Goal: Transaction & Acquisition: Purchase product/service

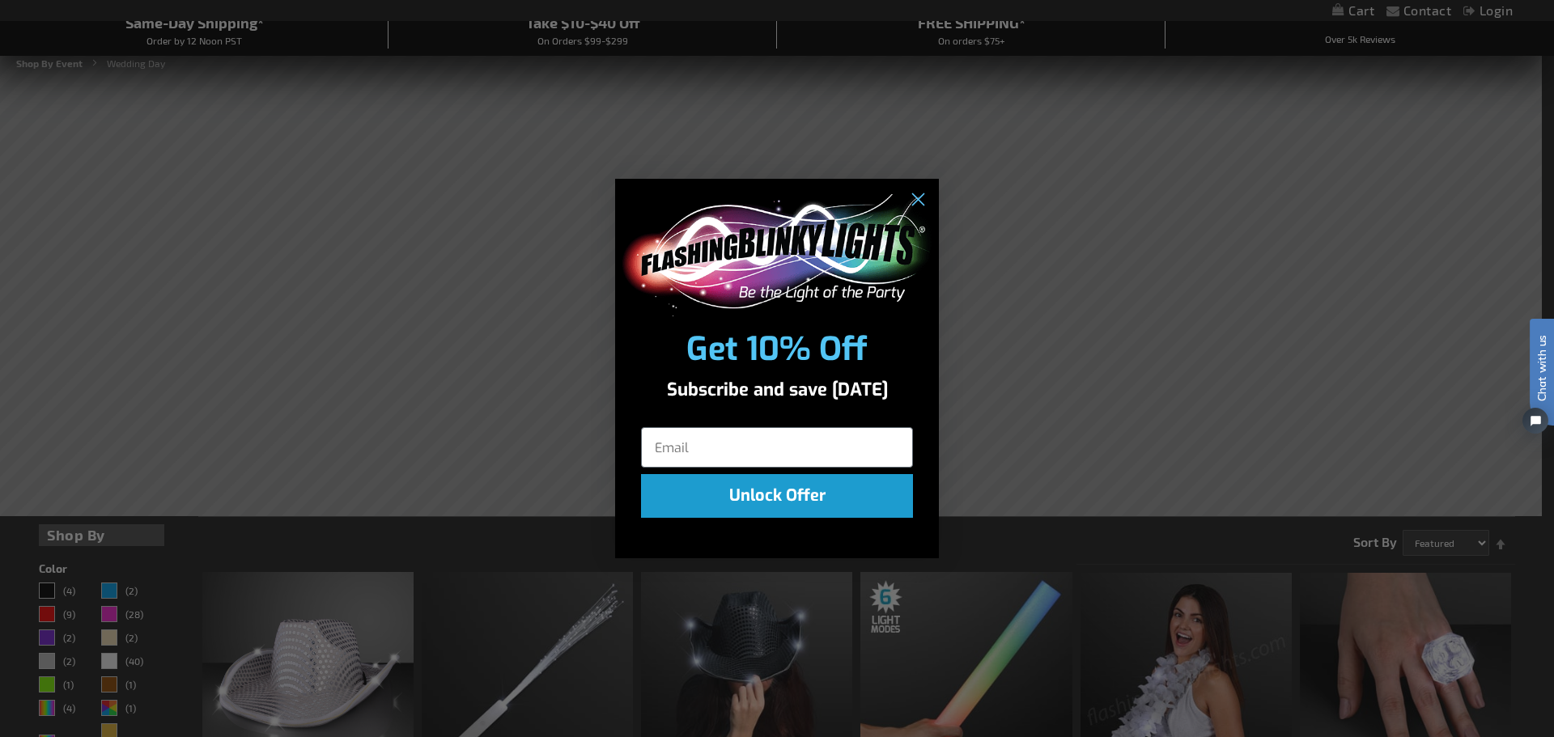
scroll to position [162, 0]
click at [917, 202] on circle "Close dialog" at bounding box center [917, 200] width 27 height 27
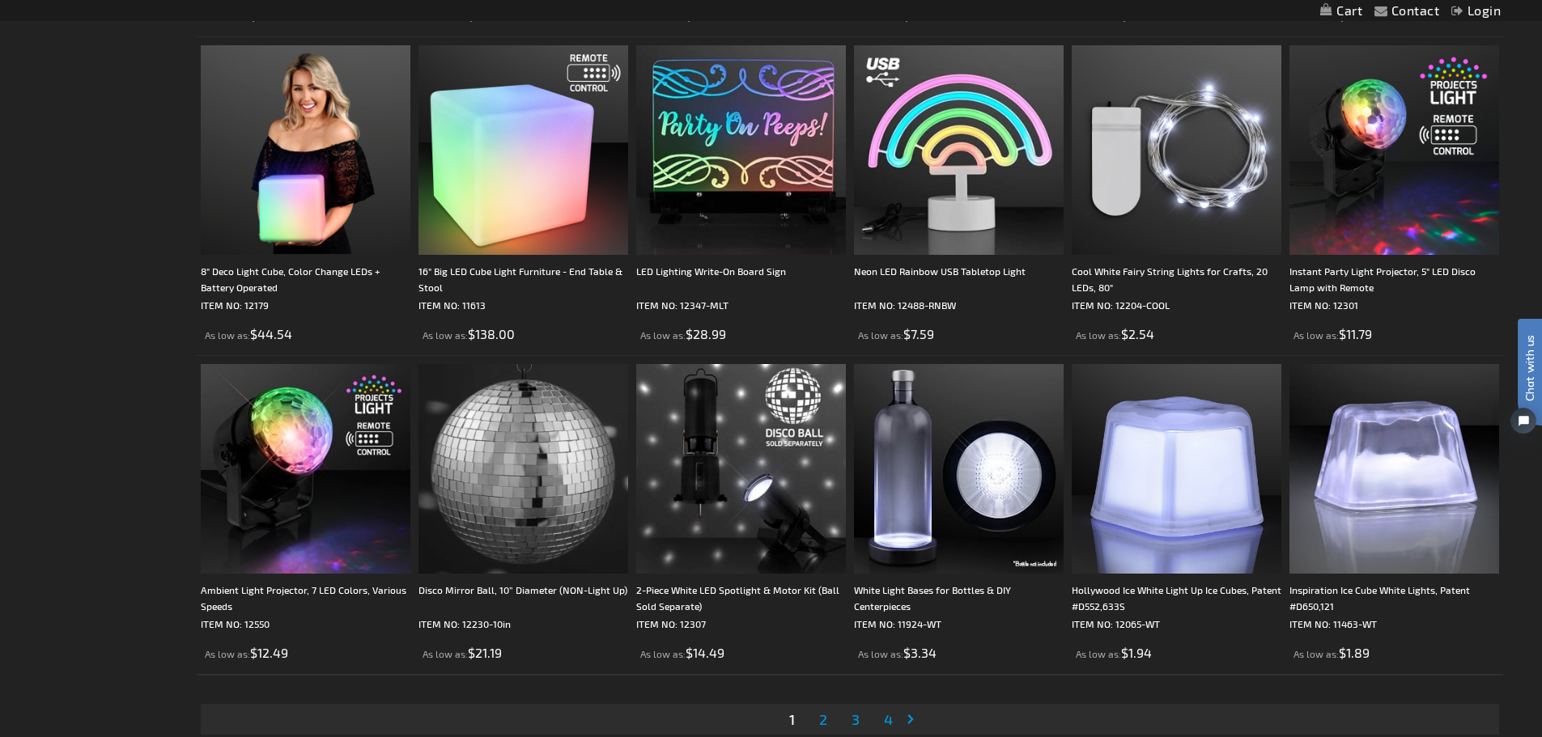
scroll to position [3561, 0]
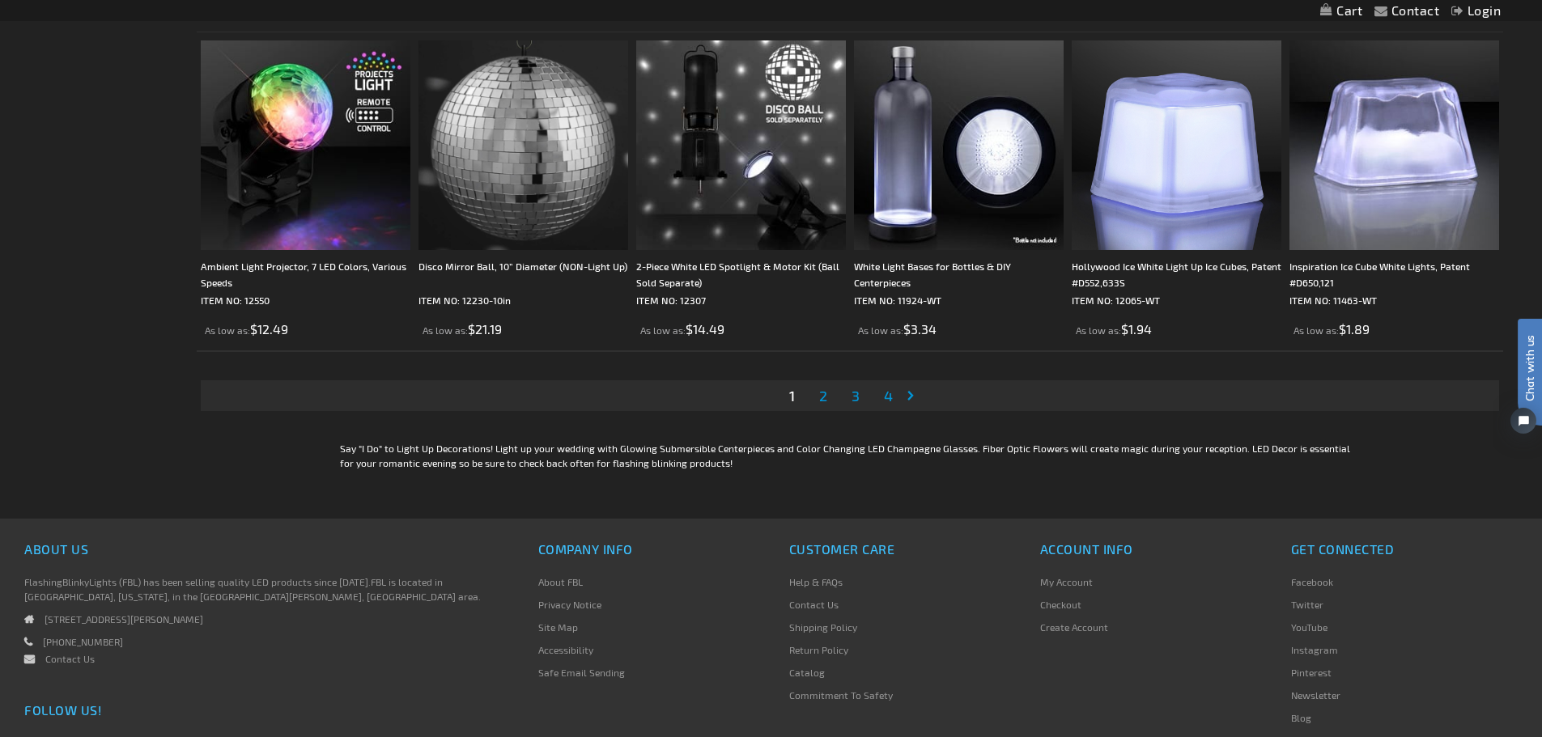
click at [823, 392] on span "2" at bounding box center [823, 396] width 8 height 18
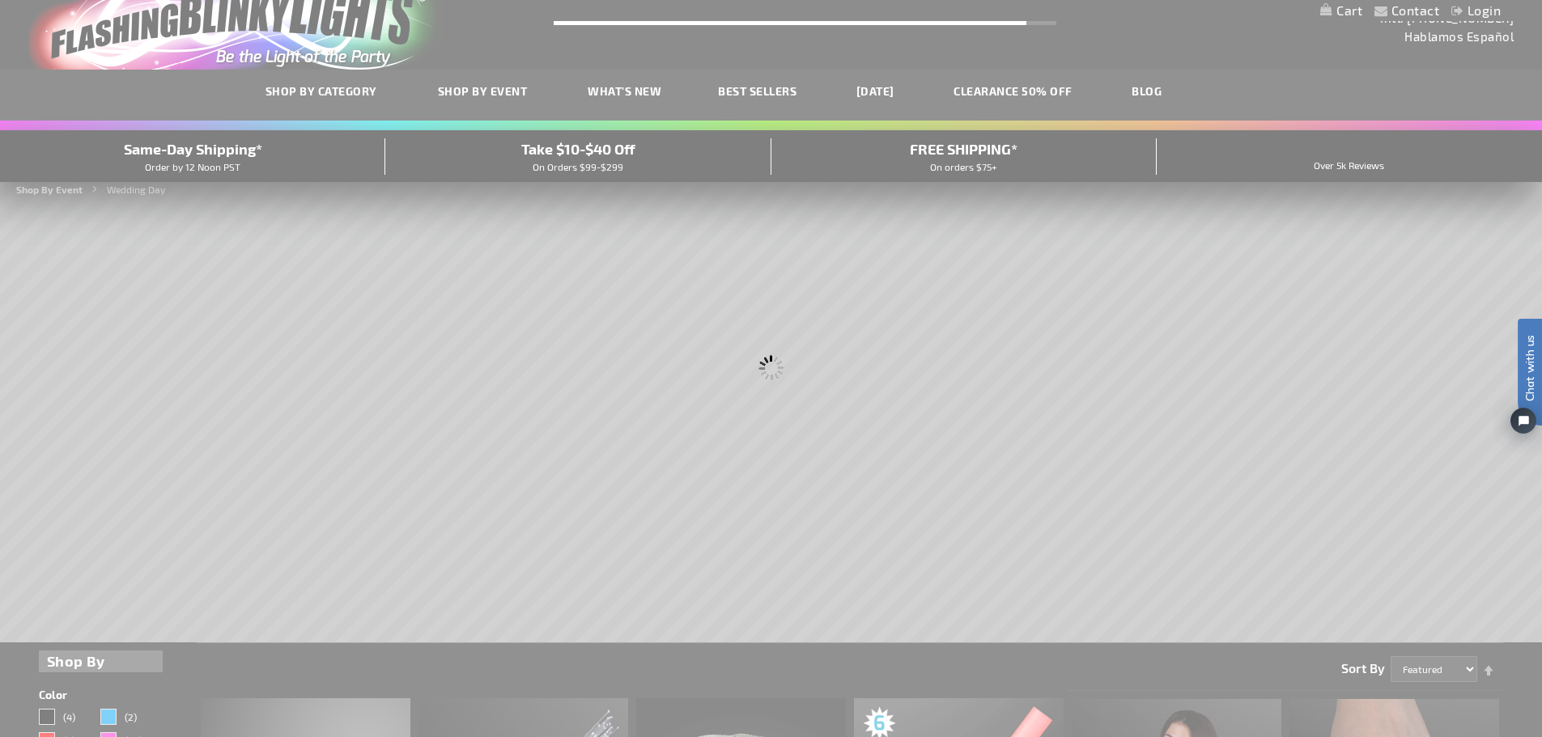
scroll to position [3, 0]
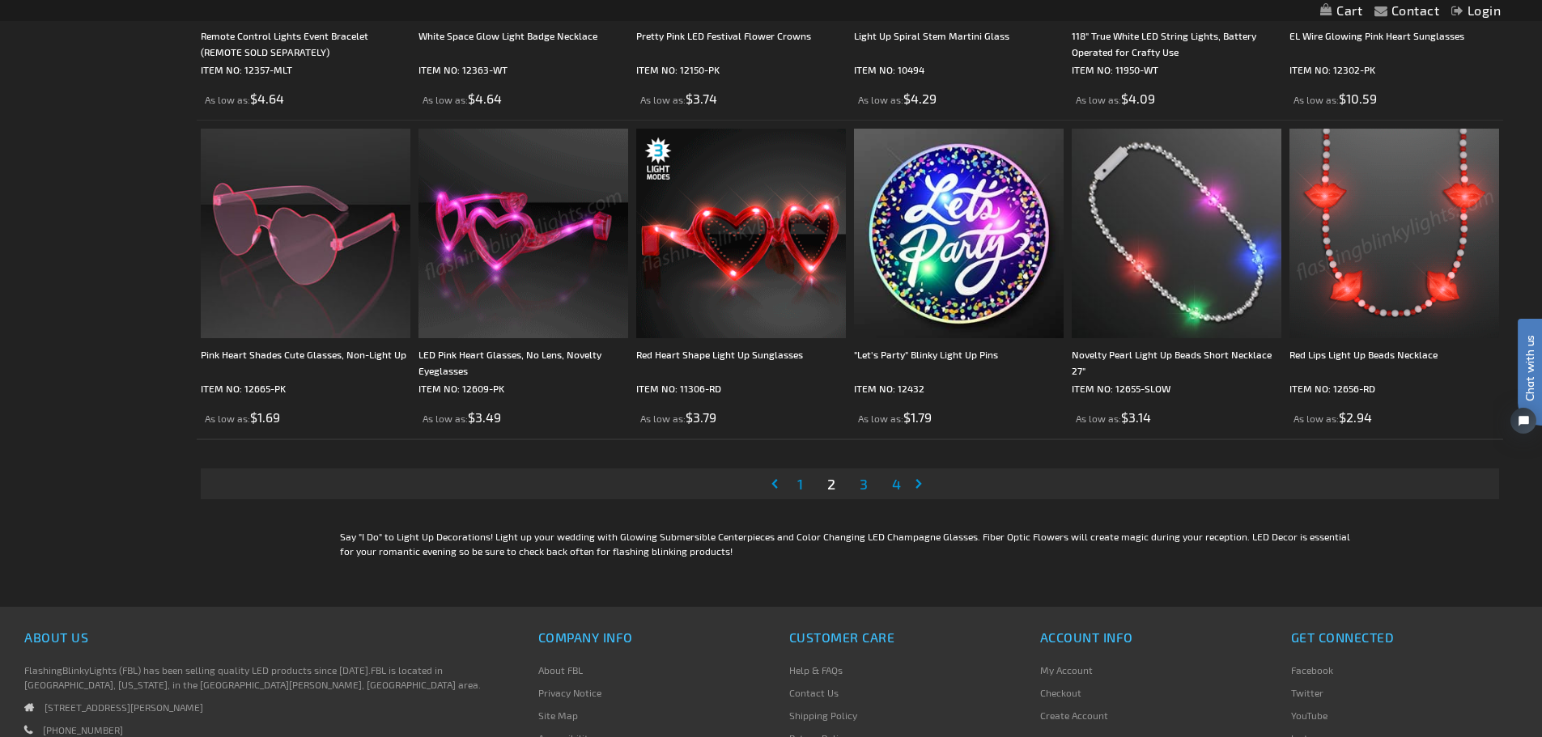
scroll to position [3480, 0]
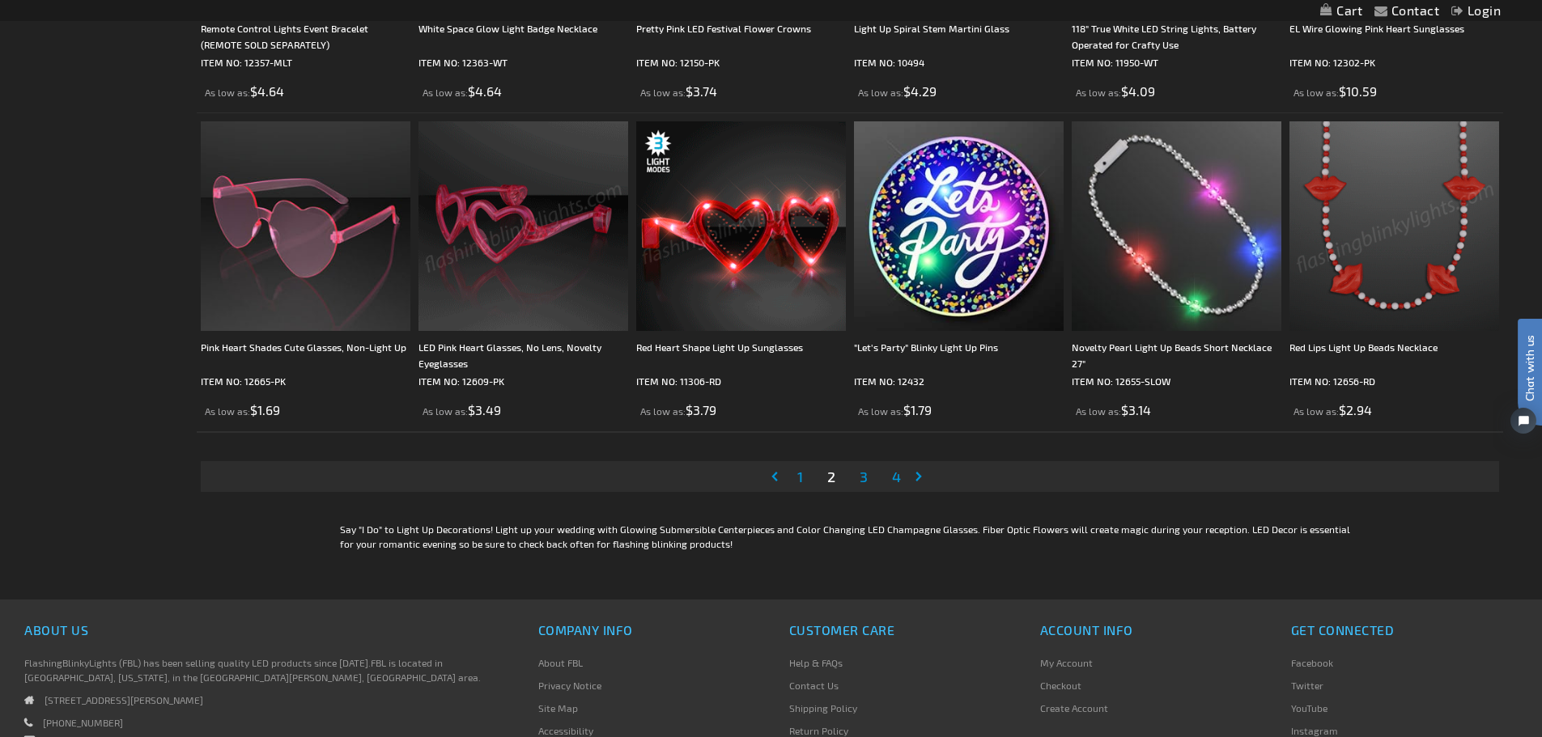
click at [862, 481] on span "3" at bounding box center [863, 477] width 8 height 18
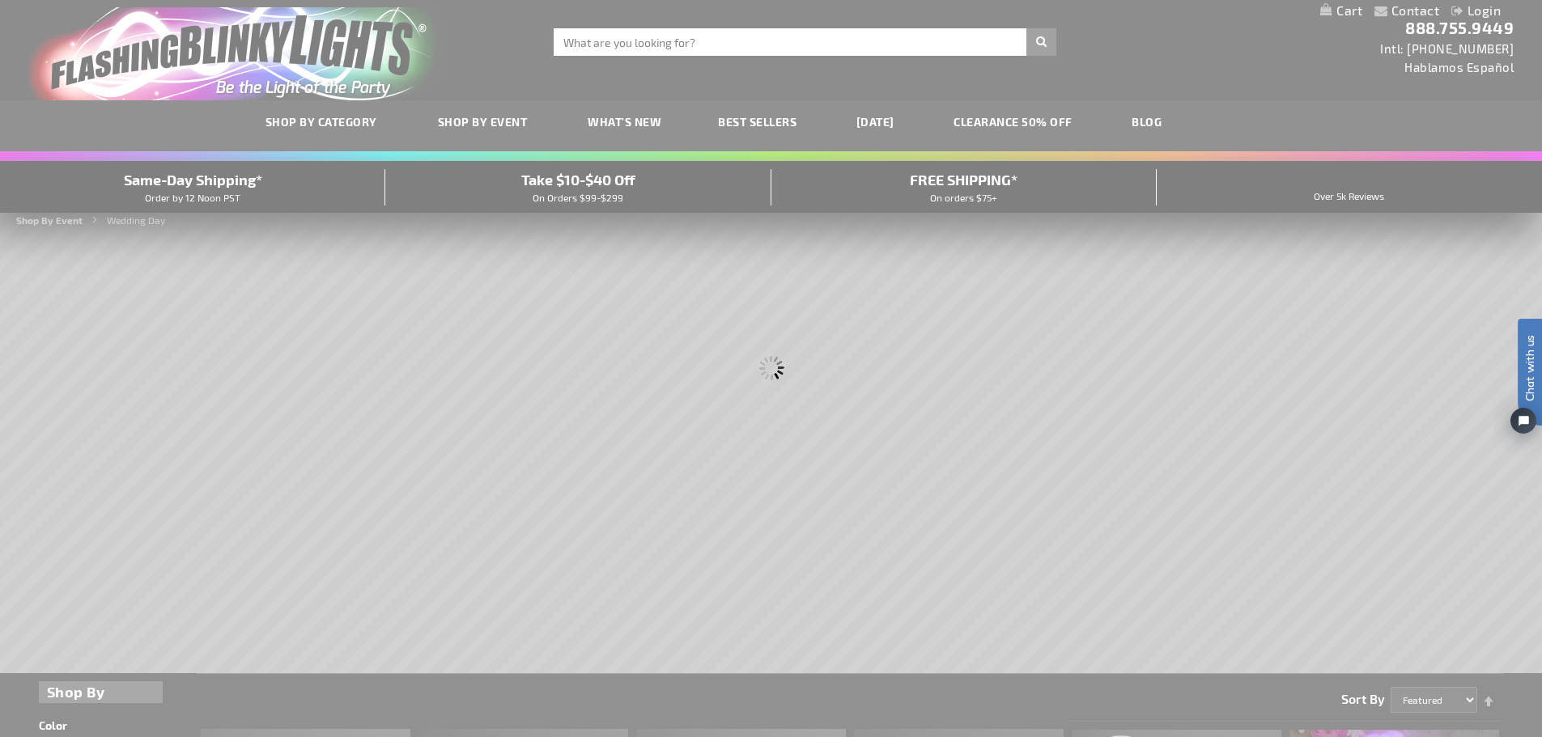
scroll to position [0, 0]
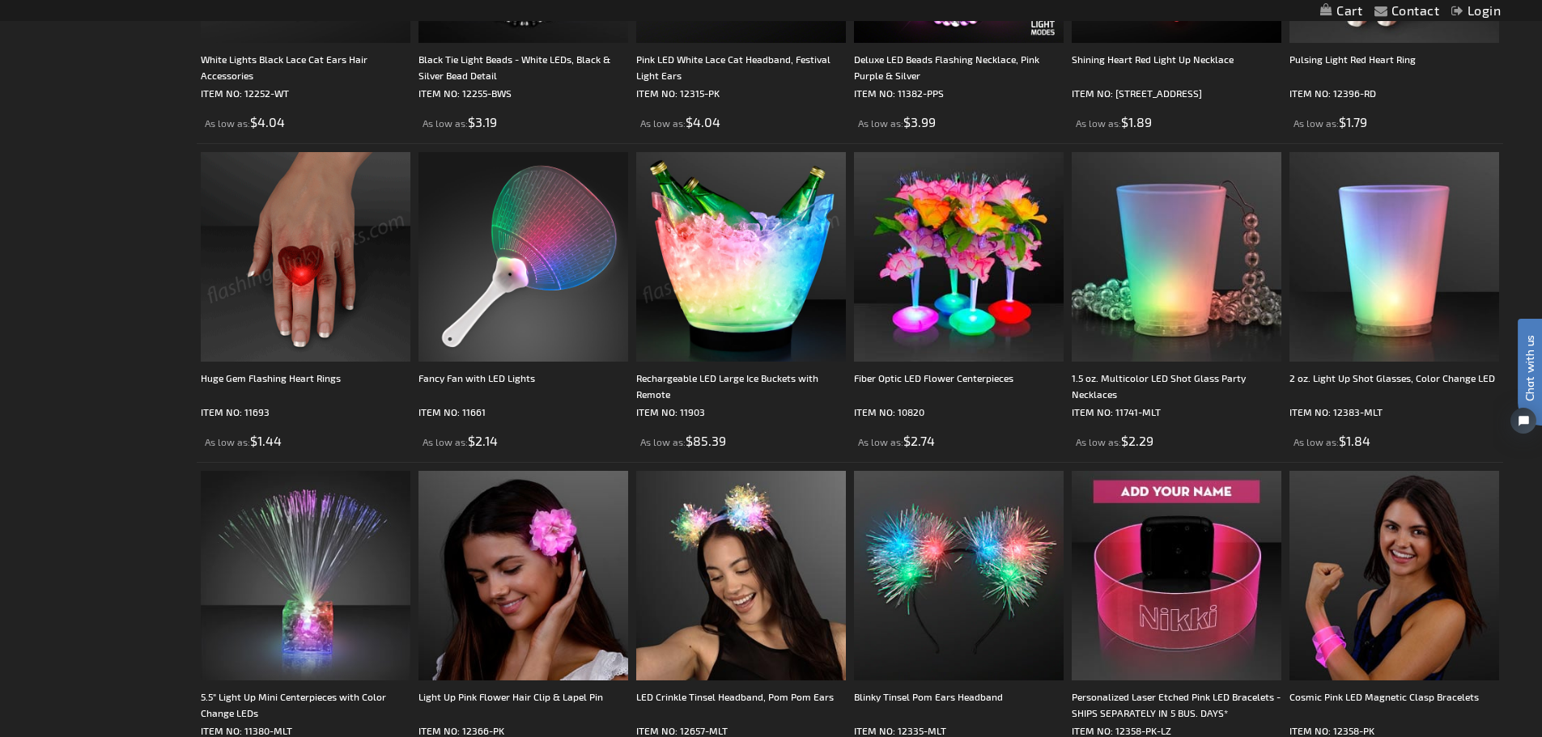
scroll to position [1538, 0]
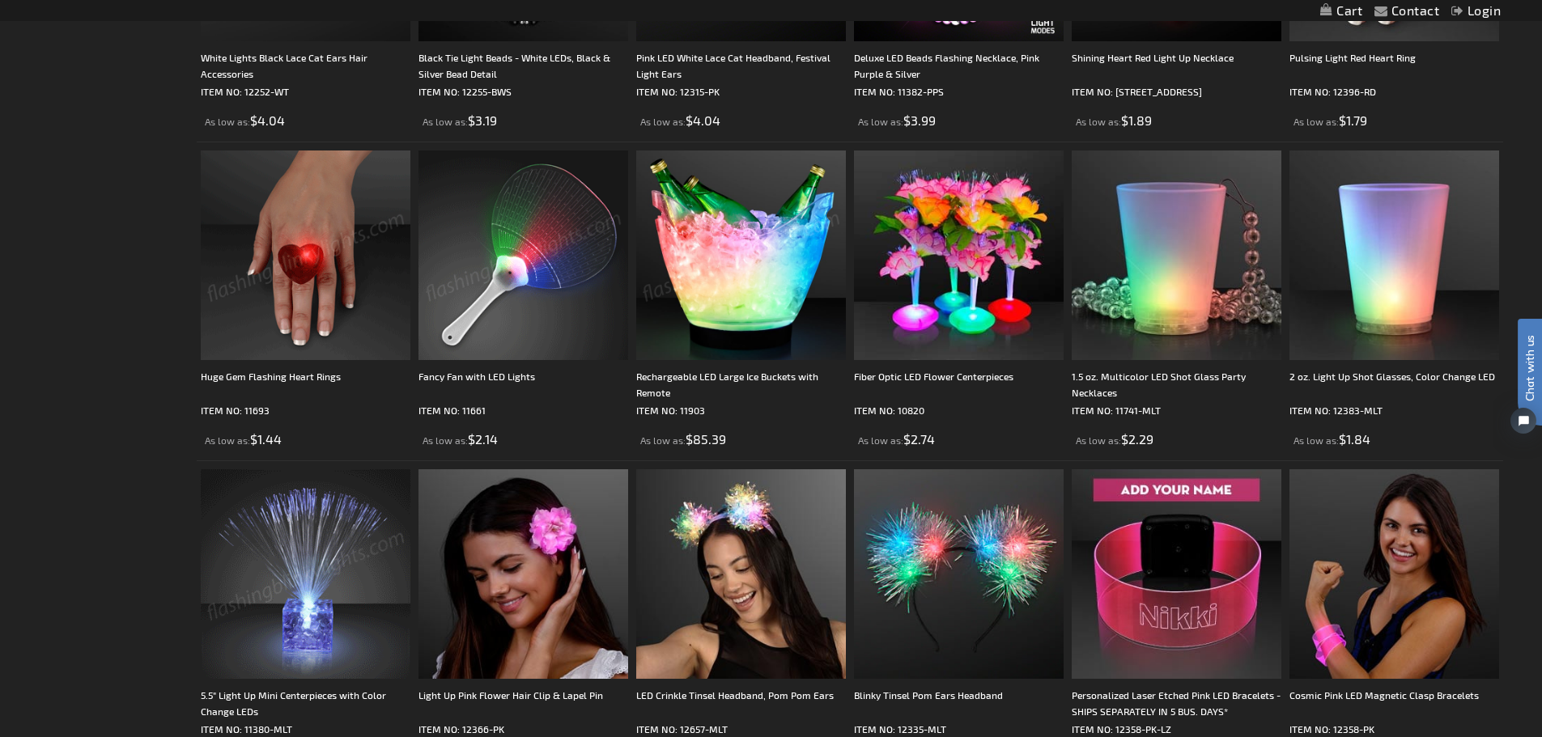
click at [514, 300] on img at bounding box center [523, 256] width 210 height 210
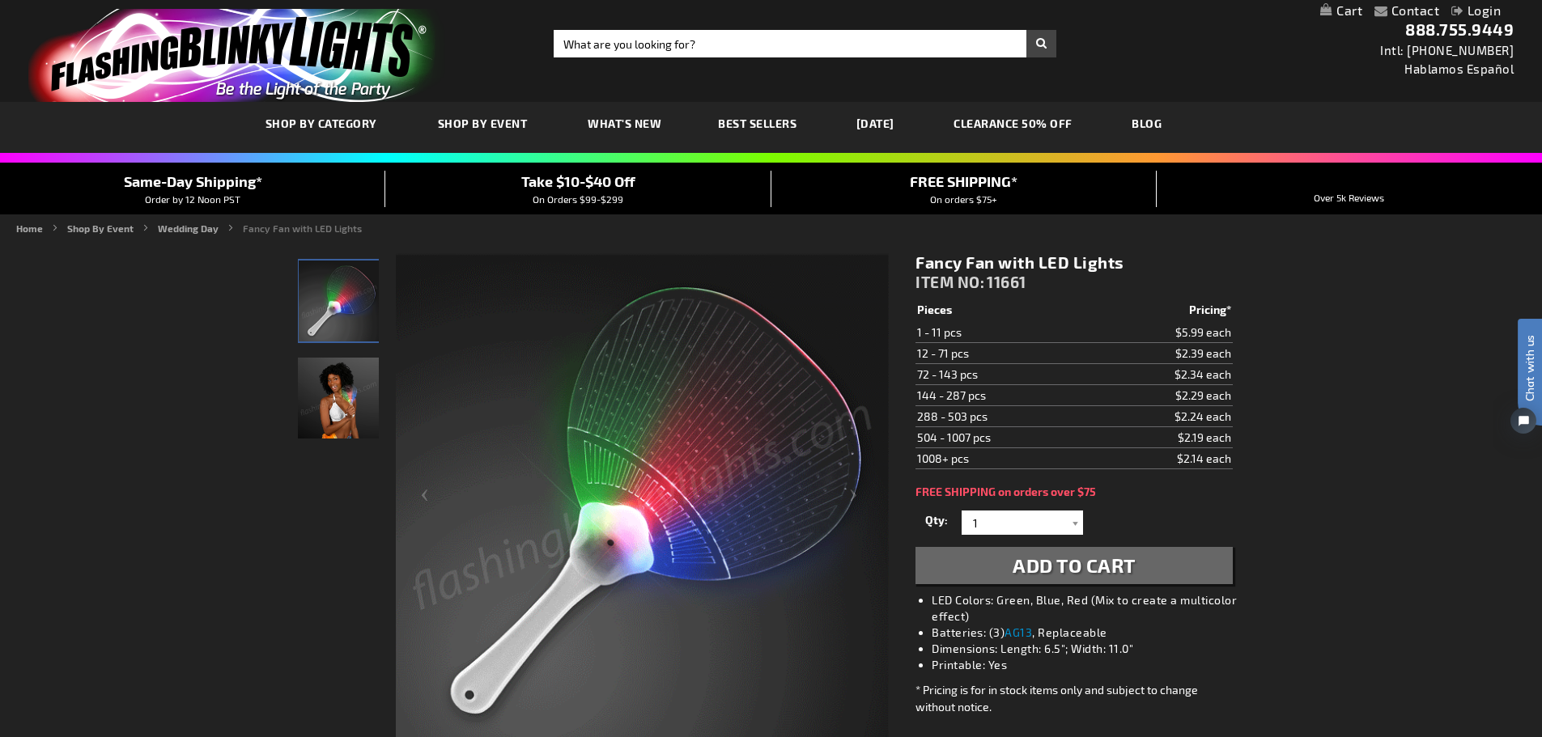
click at [339, 416] on img "Woman displaying LED Light Up Multicolor Fancy Fan" at bounding box center [338, 398] width 81 height 81
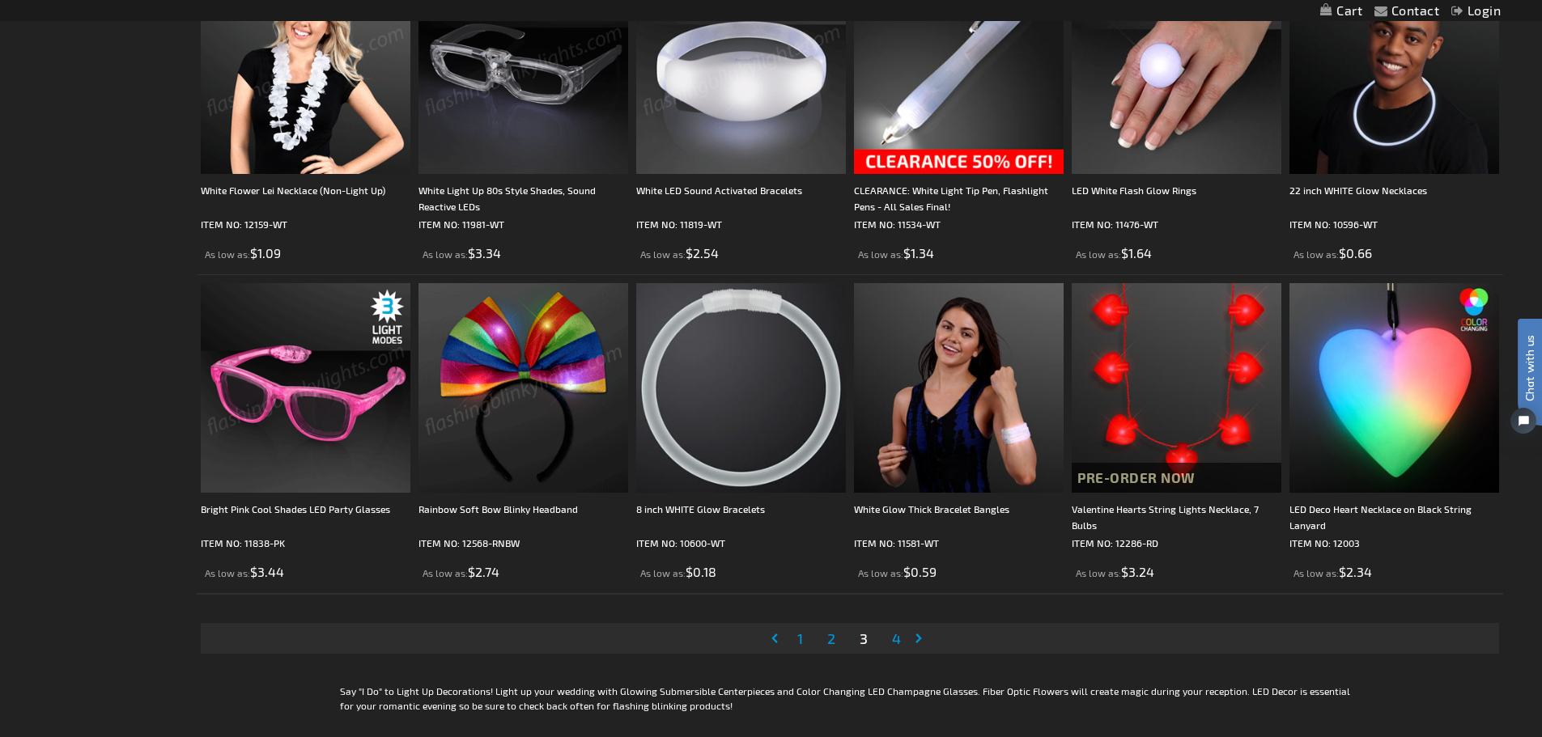
scroll to position [3237, 0]
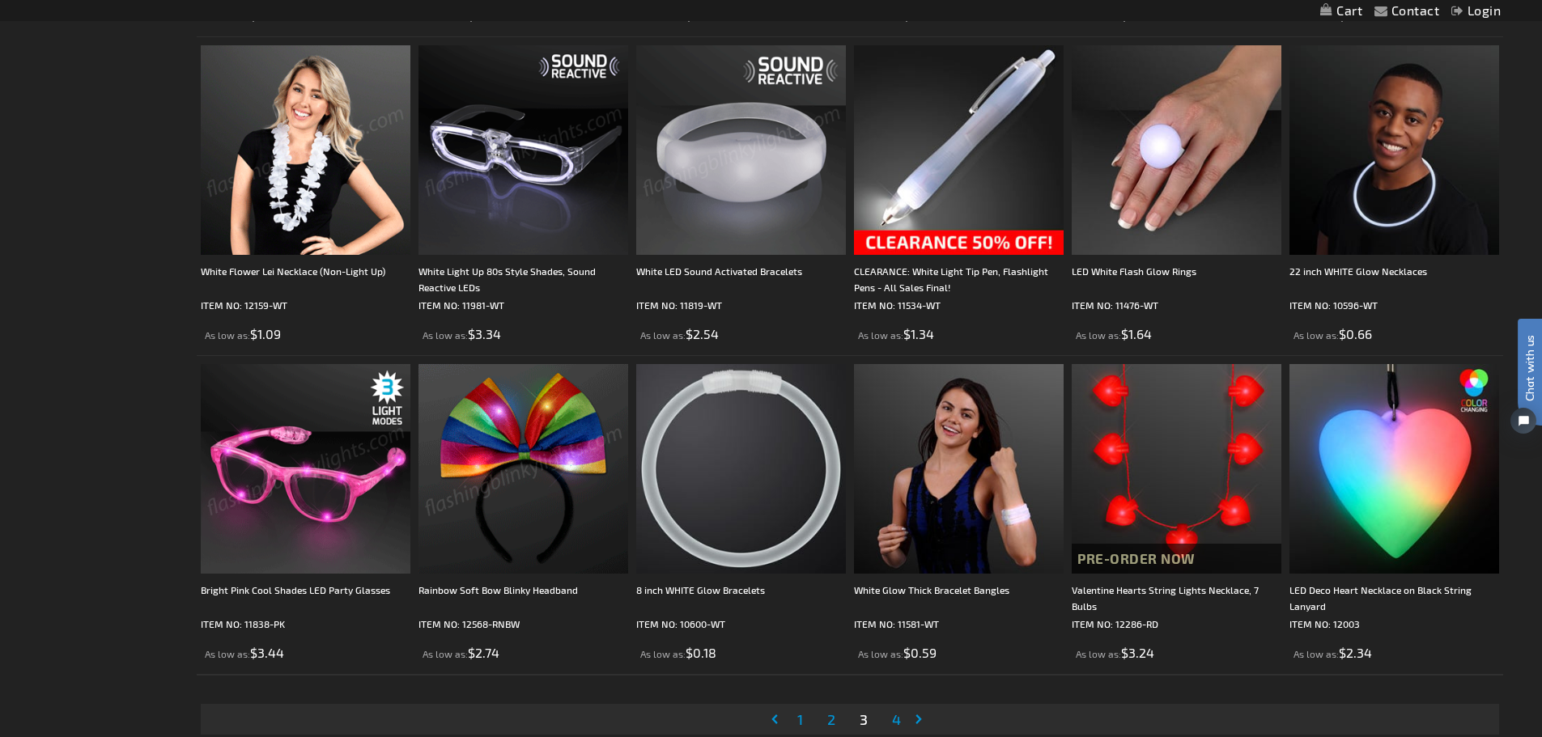
click at [893, 719] on span "4" at bounding box center [896, 720] width 9 height 18
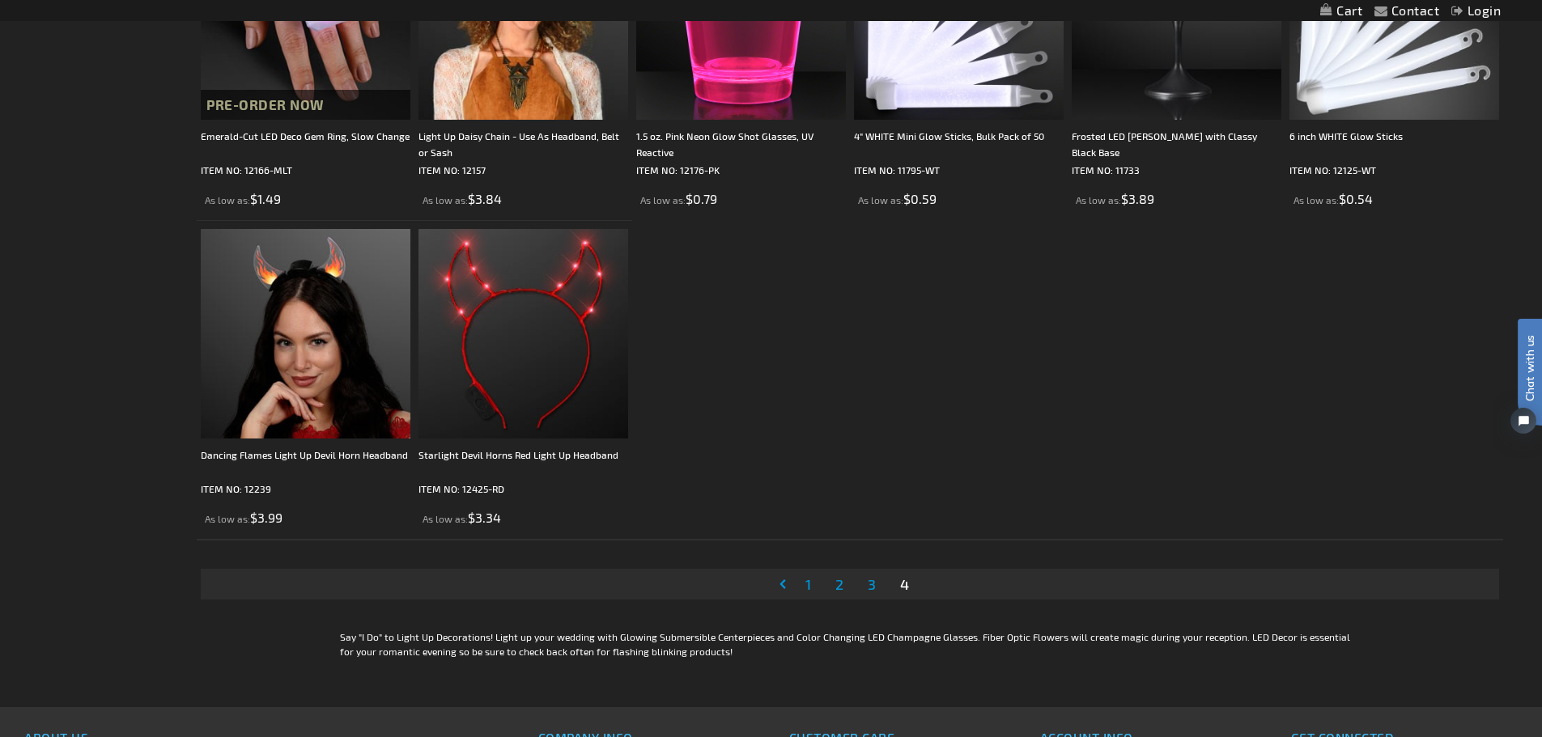
scroll to position [1618, 0]
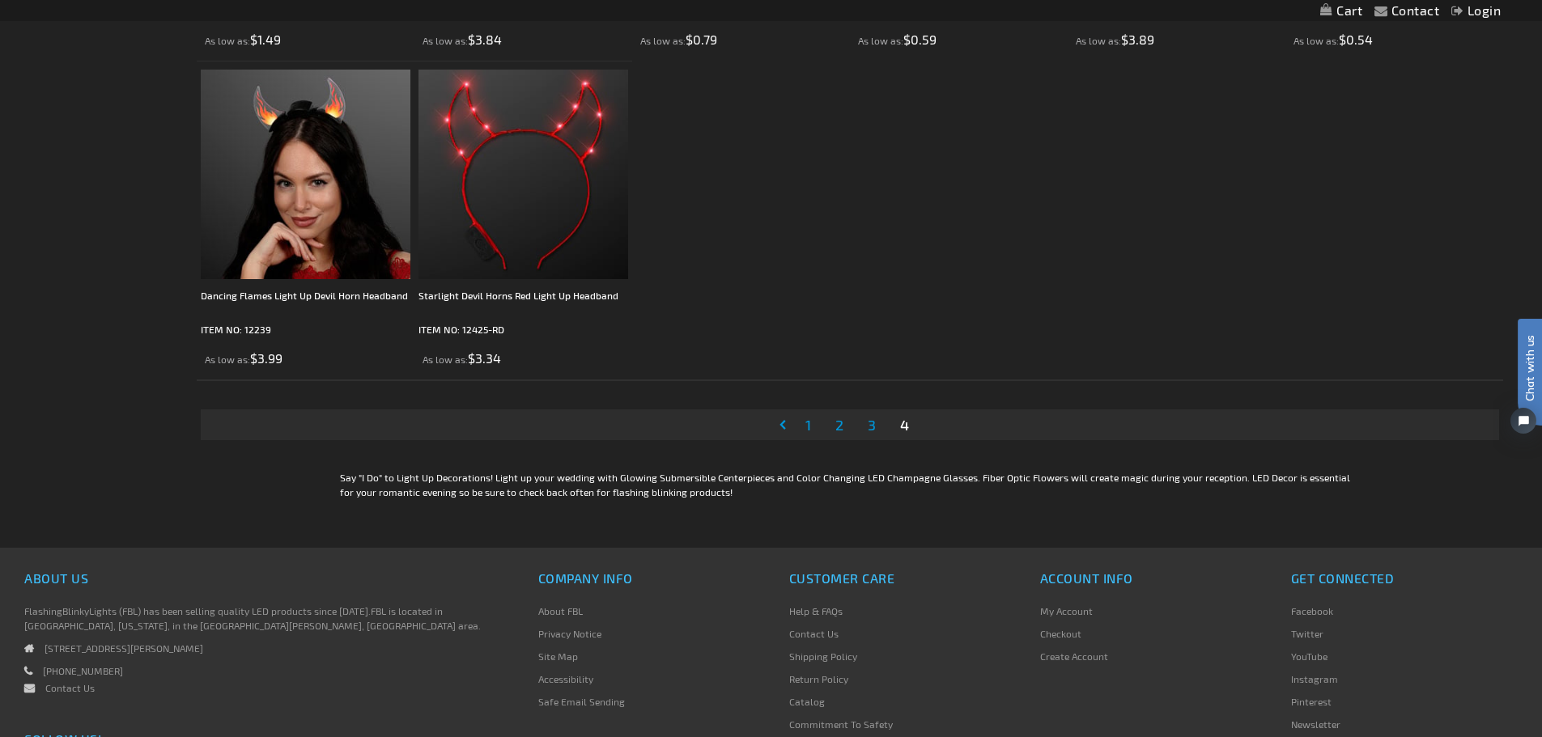
click at [842, 426] on span "2" at bounding box center [839, 425] width 8 height 18
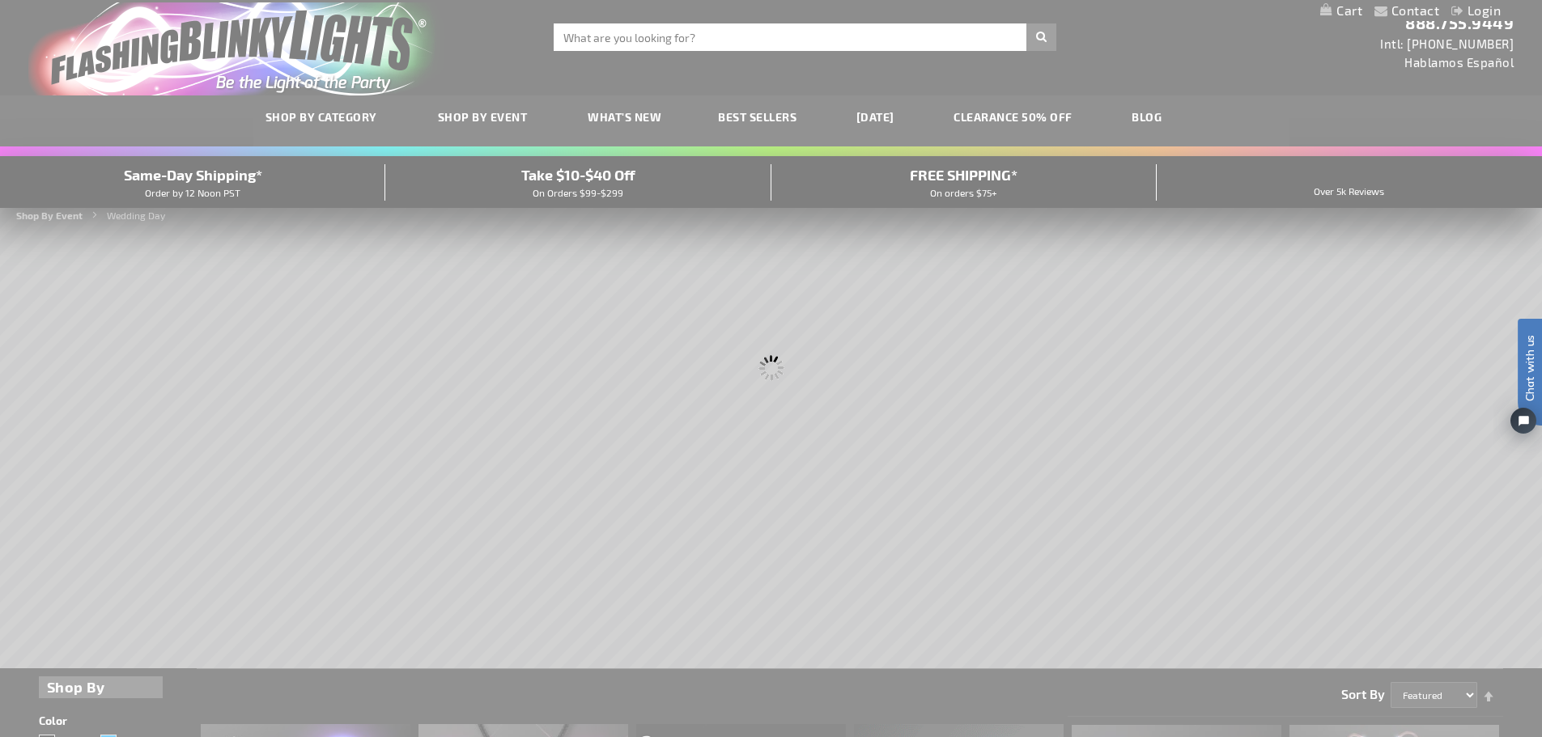
scroll to position [0, 0]
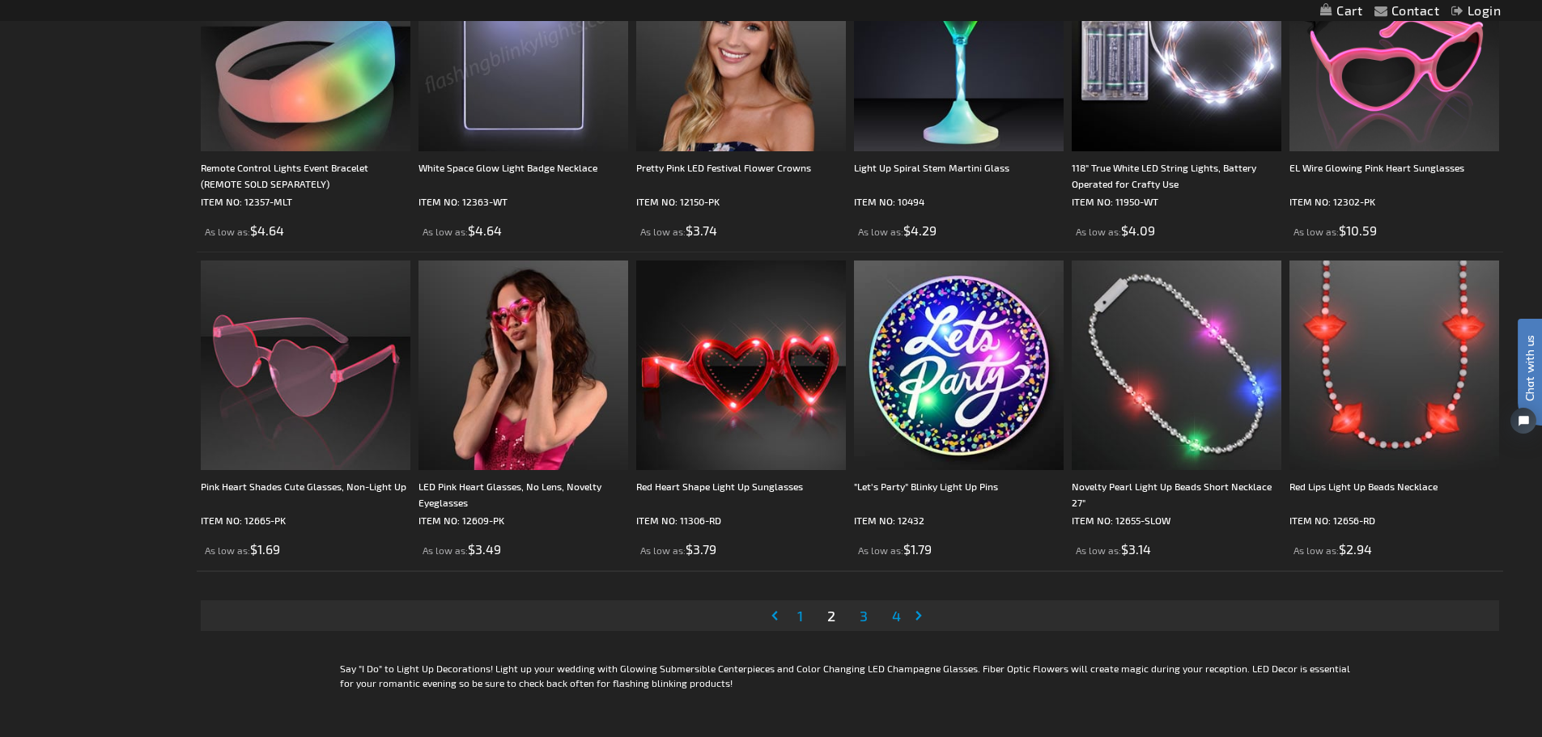
scroll to position [3480, 0]
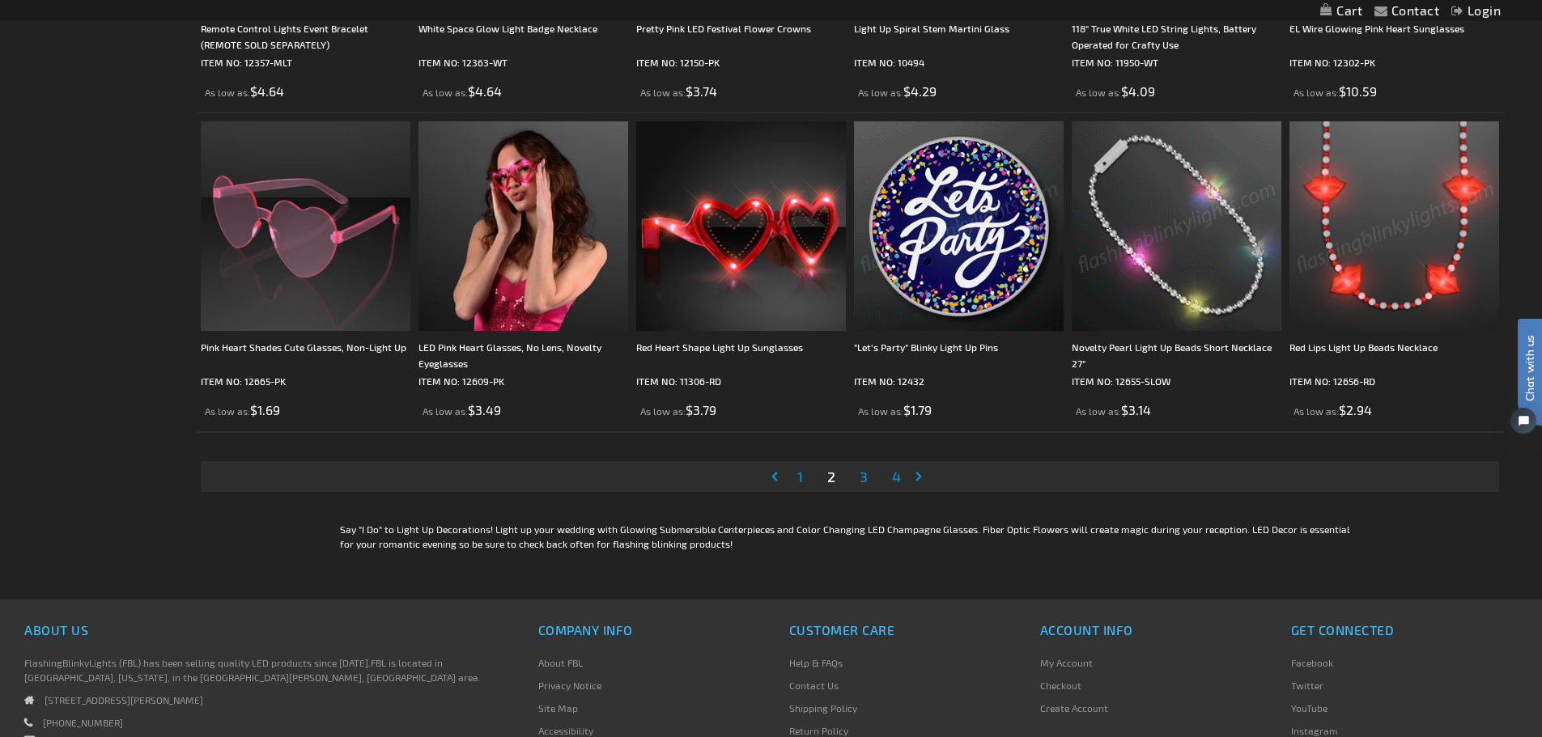
click at [864, 480] on span "3" at bounding box center [863, 477] width 8 height 18
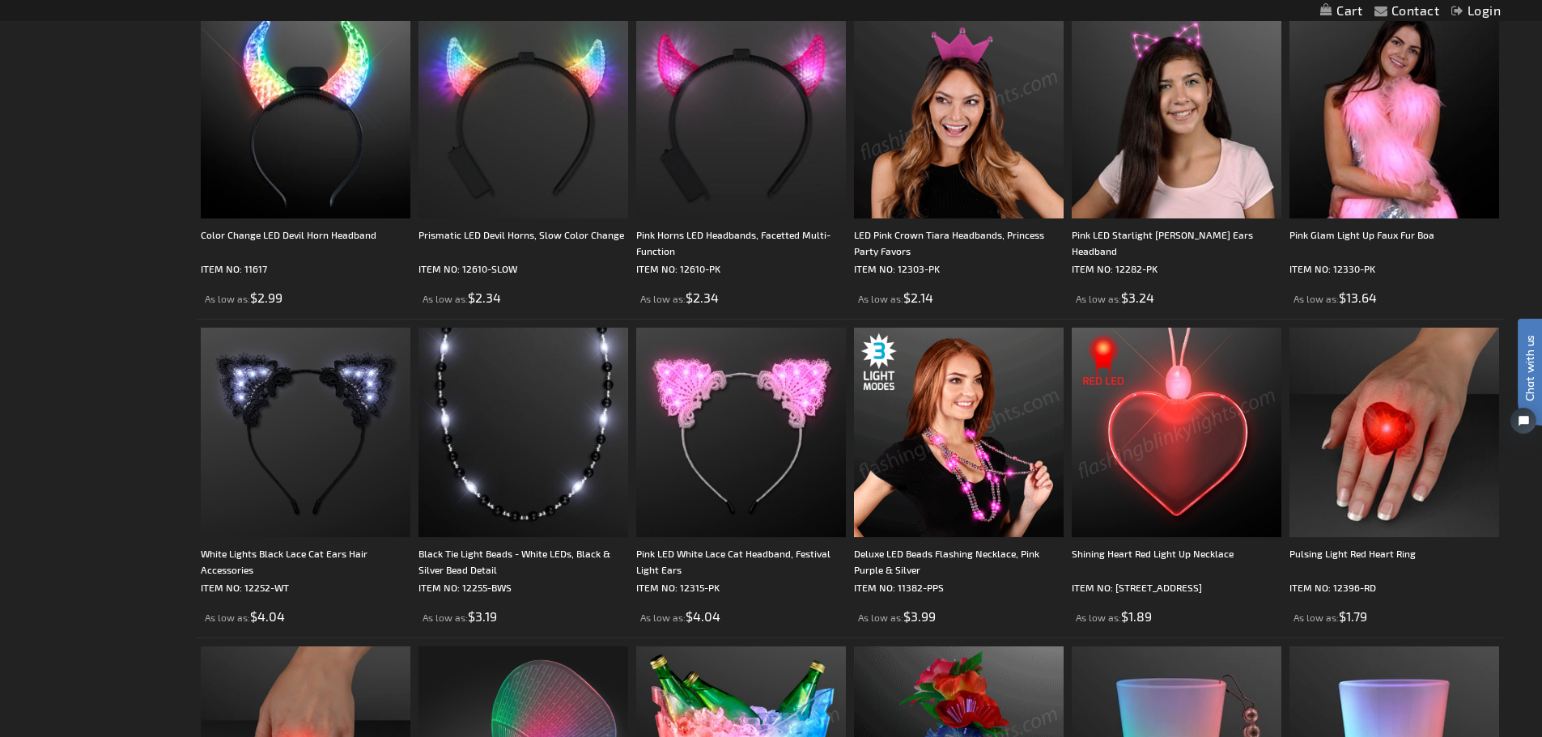
scroll to position [1133, 0]
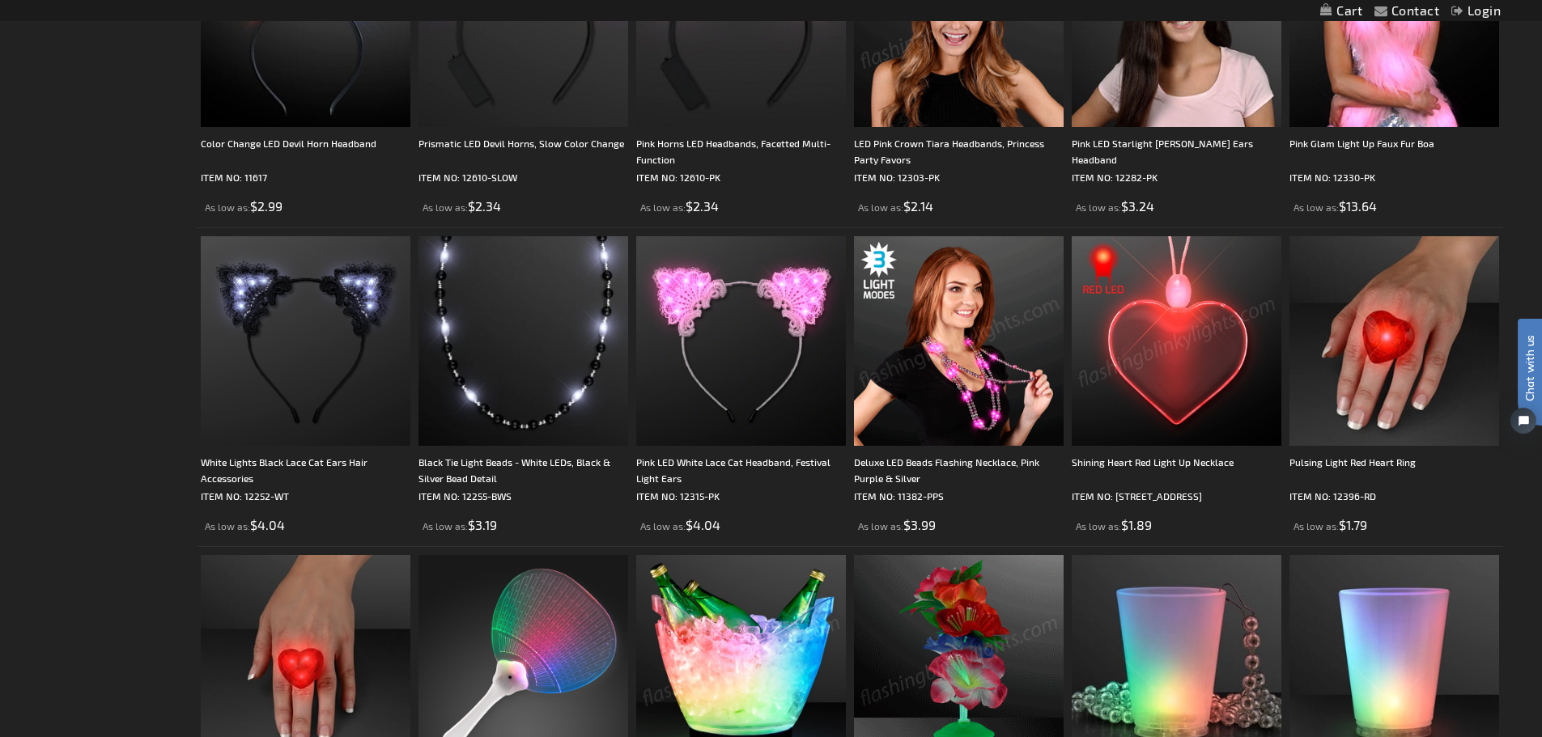
click at [971, 358] on img at bounding box center [959, 341] width 210 height 210
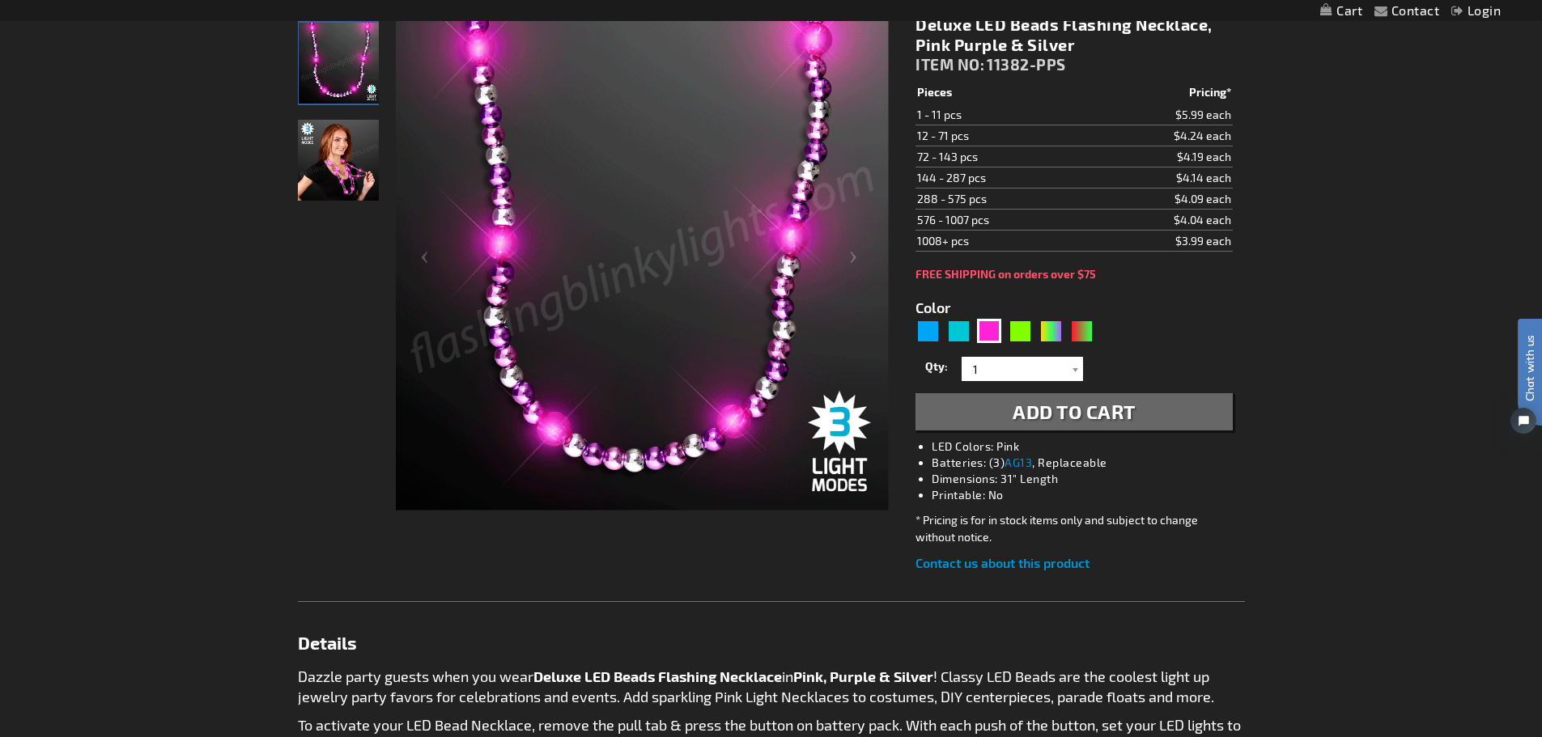
scroll to position [243, 0]
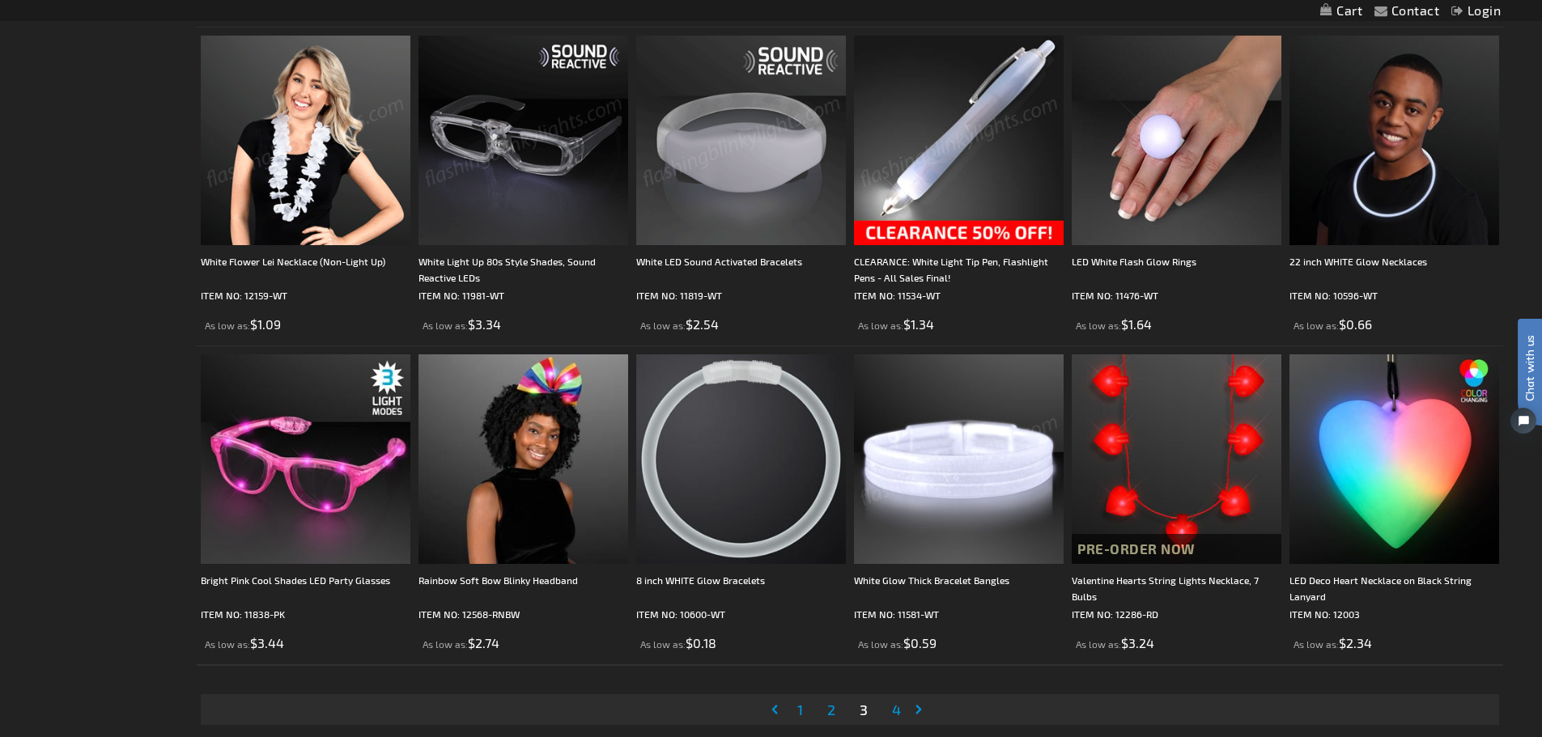
scroll to position [3399, 0]
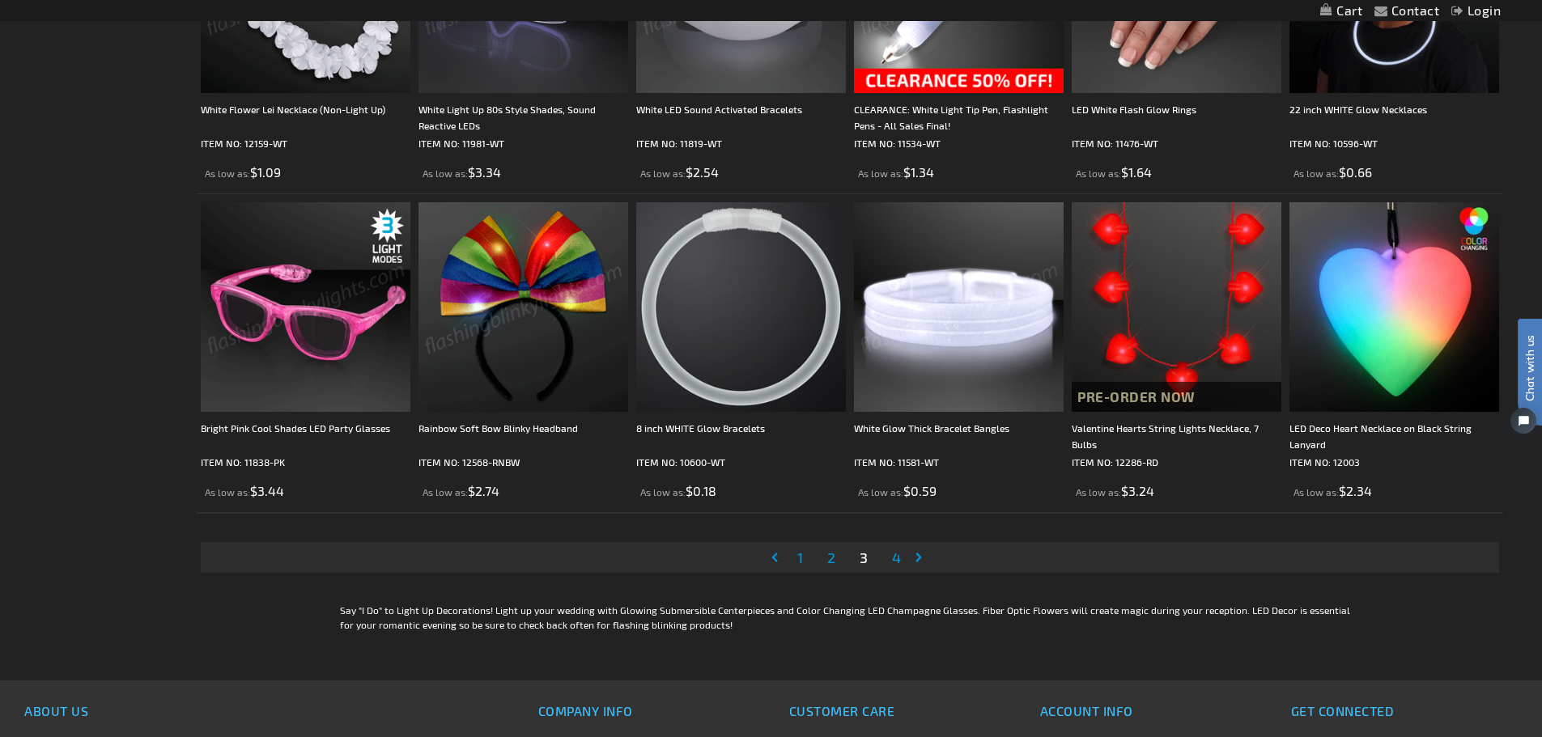
click at [900, 562] on span "4" at bounding box center [896, 558] width 9 height 18
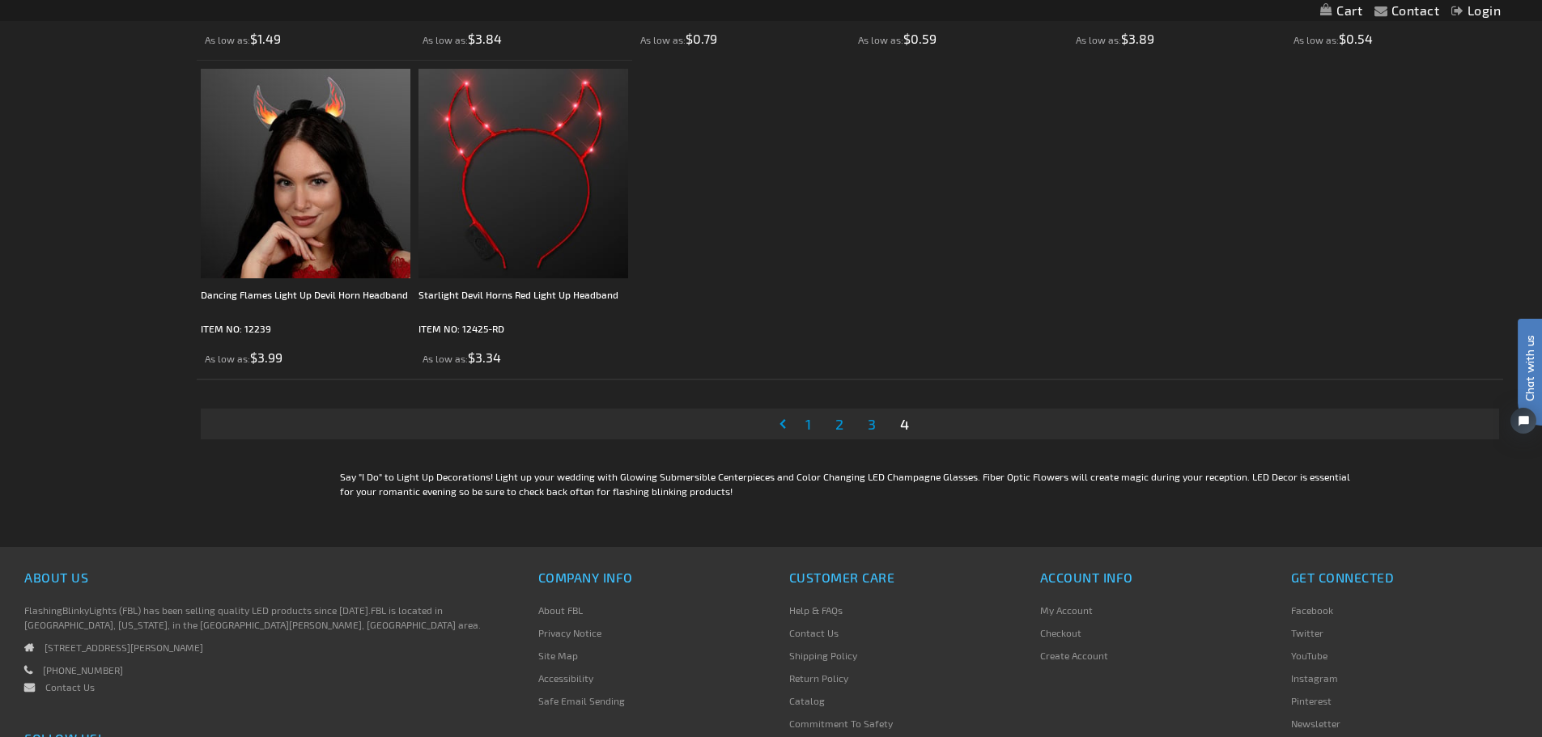
scroll to position [1538, 0]
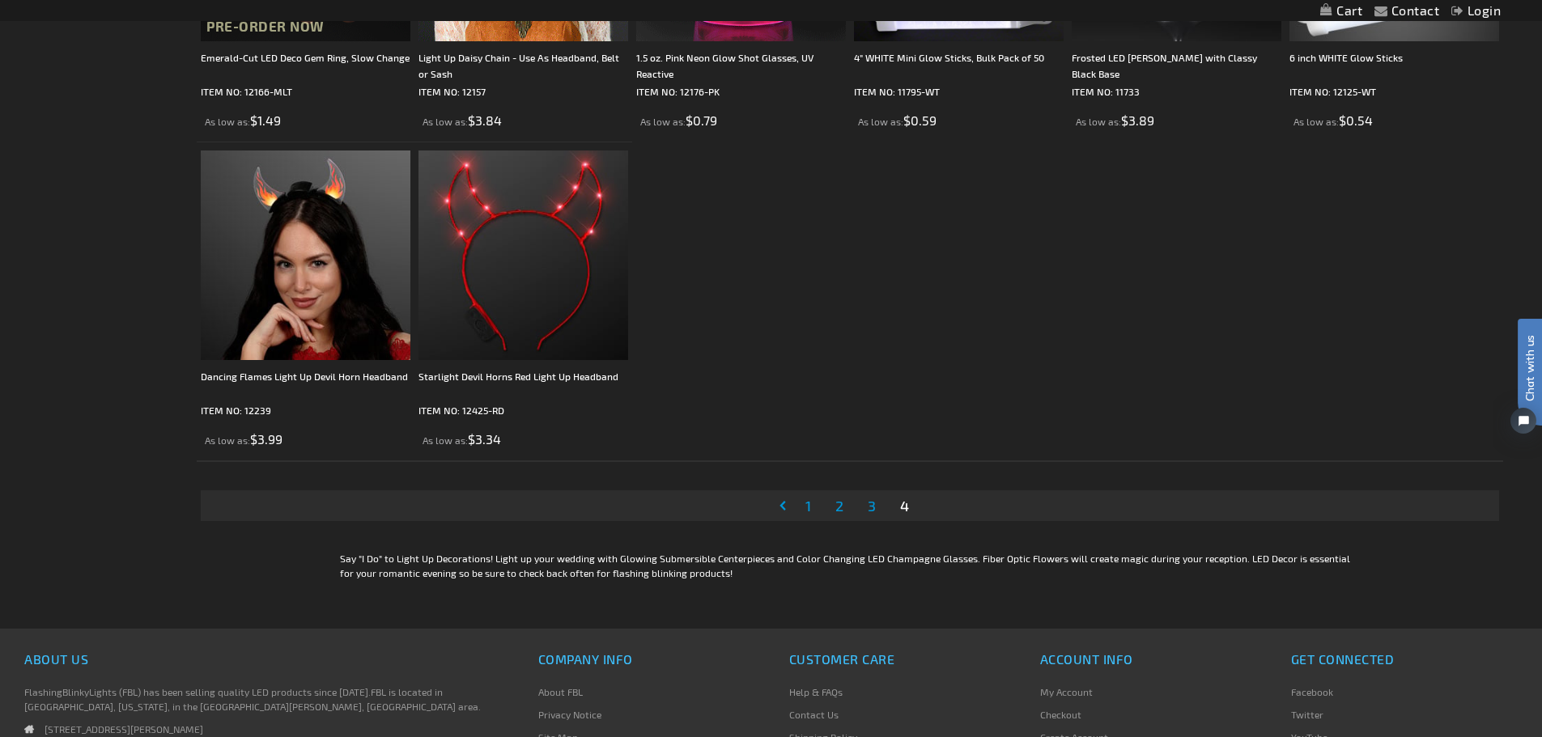
click at [870, 509] on span "3" at bounding box center [872, 506] width 8 height 18
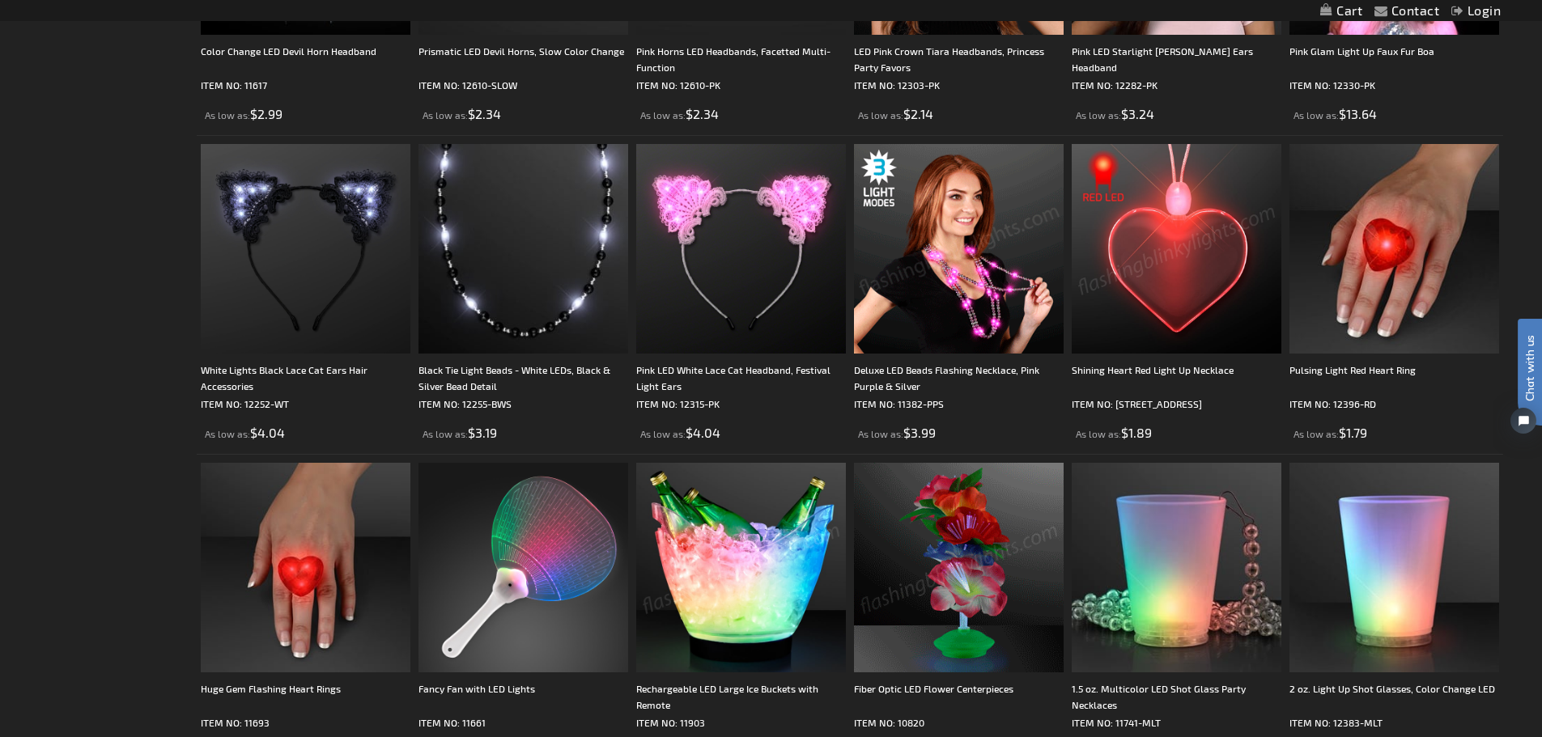
scroll to position [1457, 0]
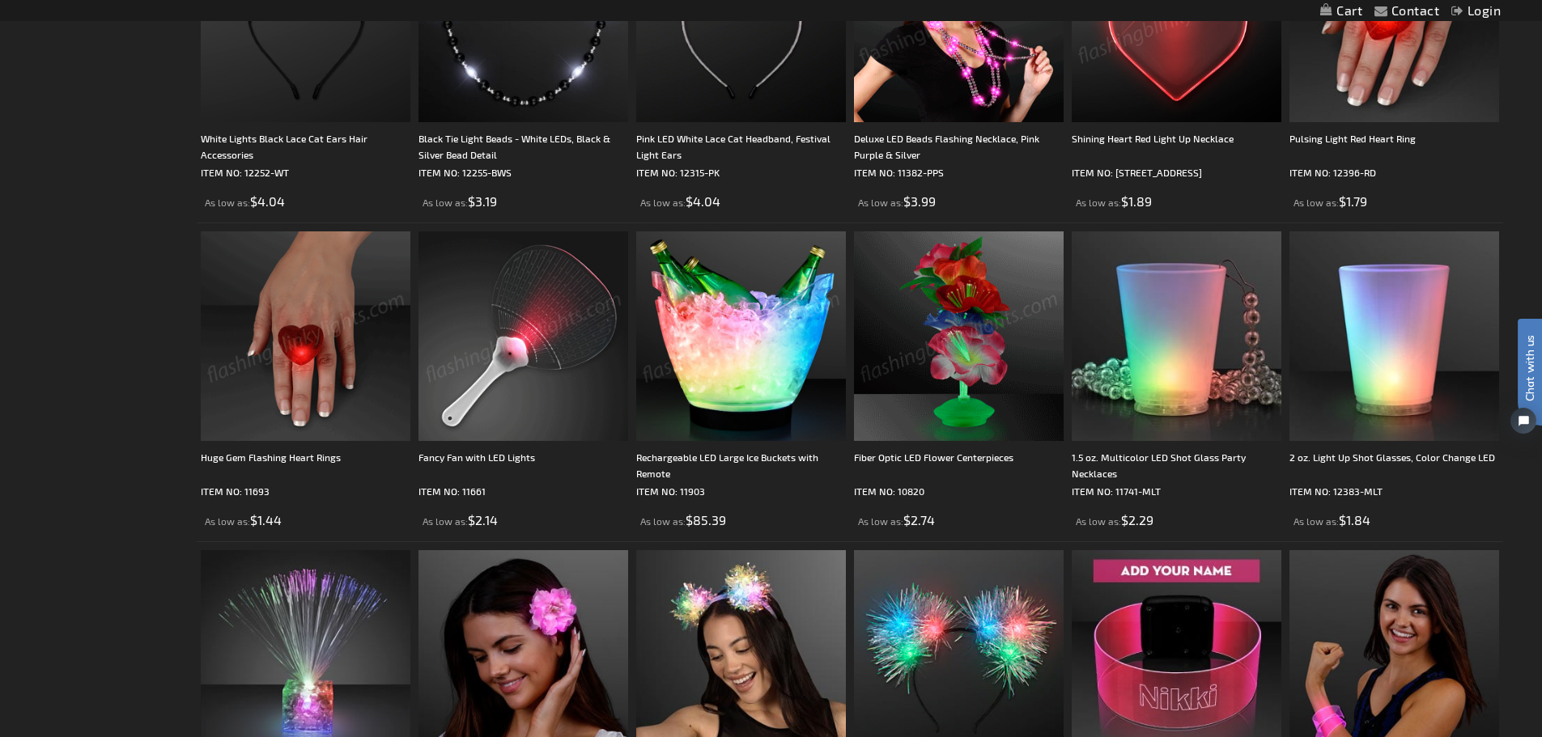
click at [505, 350] on img at bounding box center [523, 336] width 210 height 210
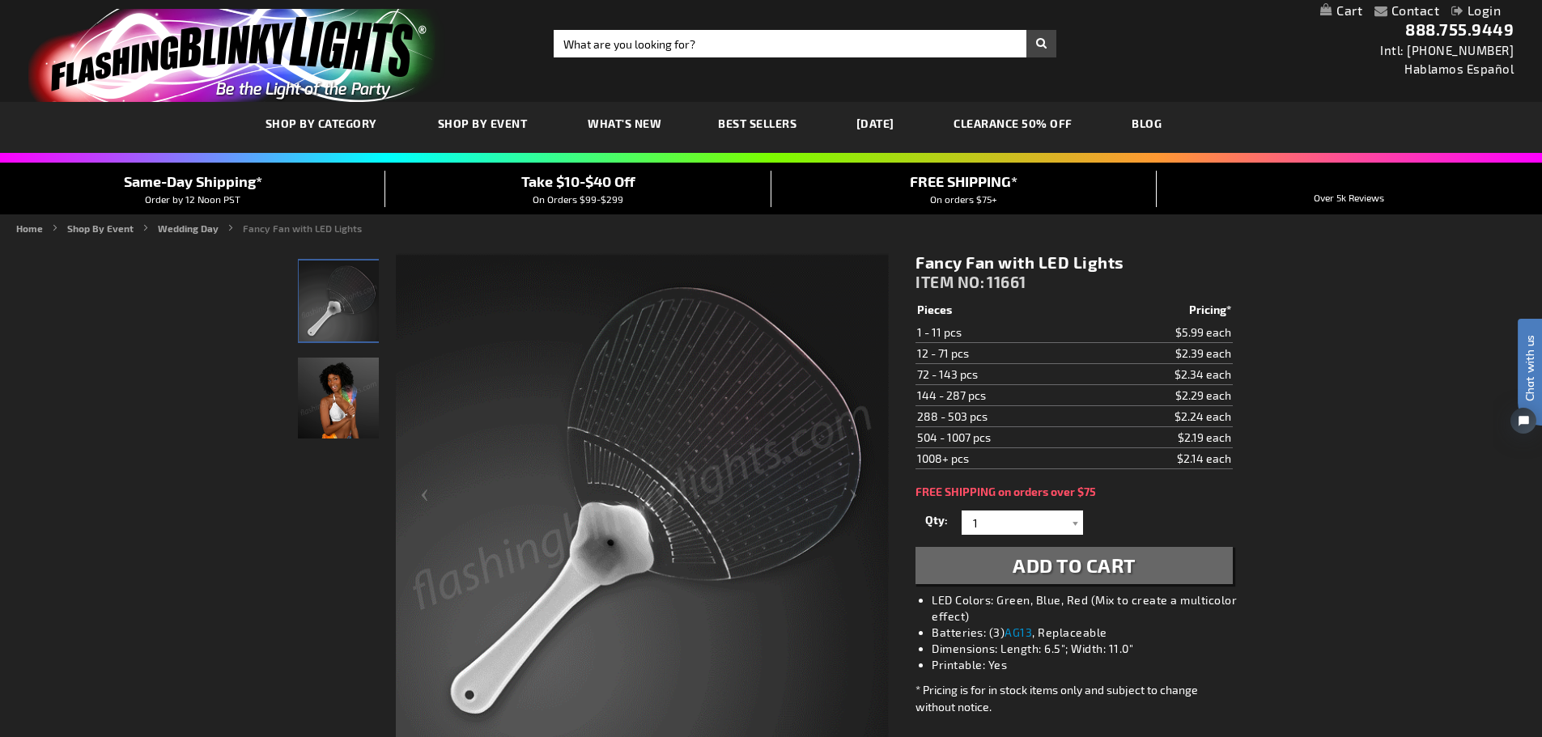
click at [348, 406] on img "Woman displaying LED Light Up Multicolor Fancy Fan" at bounding box center [338, 398] width 81 height 81
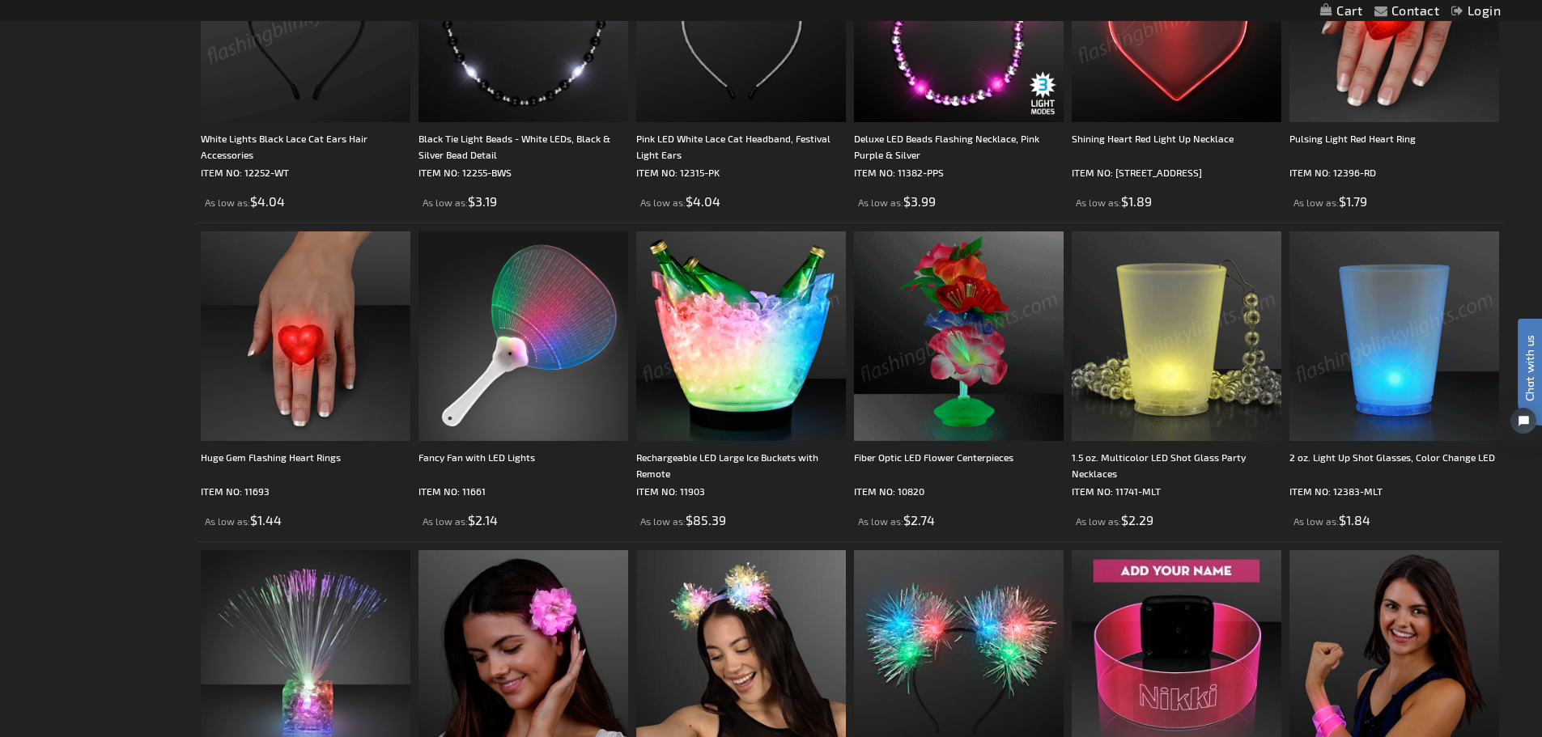
click at [1367, 343] on img at bounding box center [1394, 336] width 210 height 210
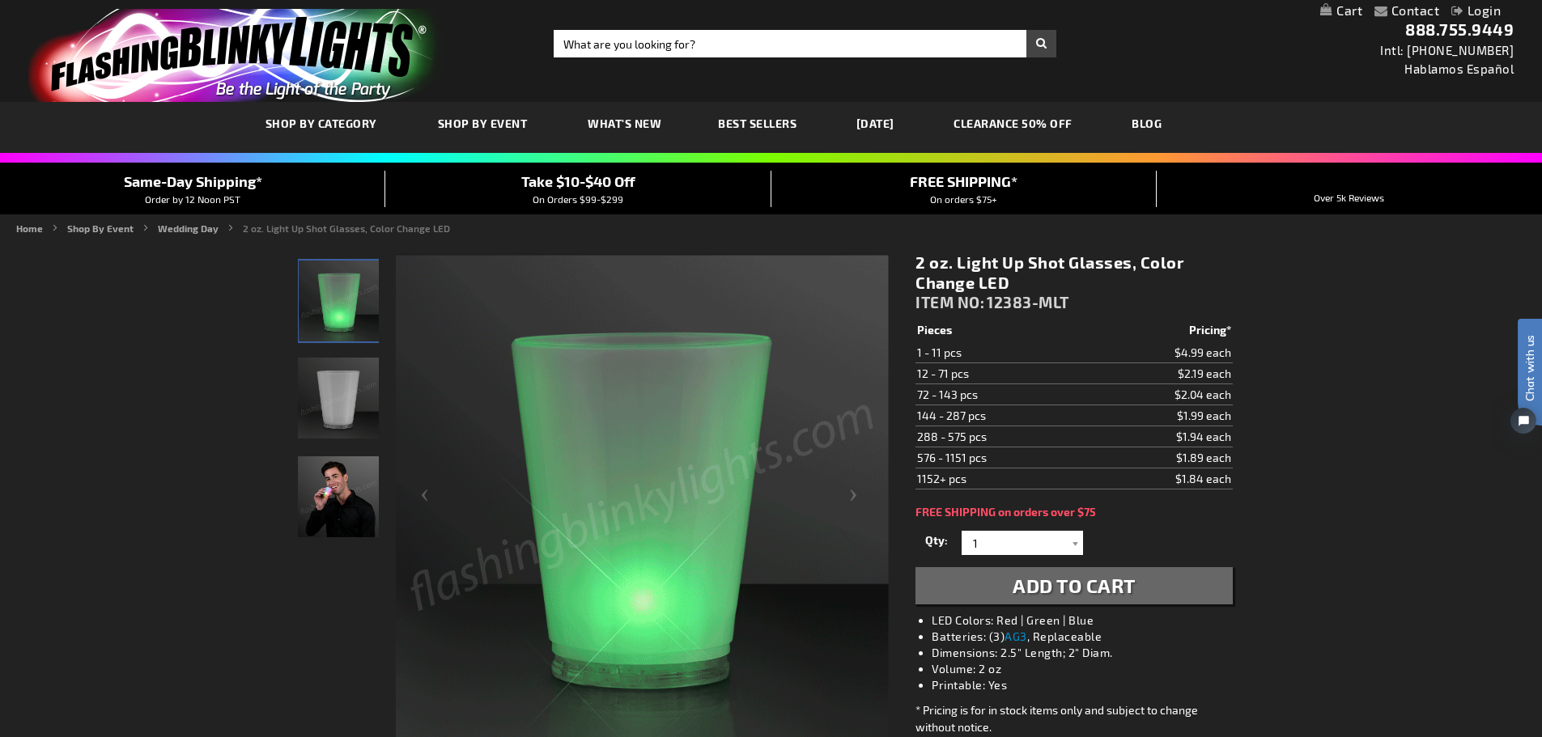
click at [333, 487] on img "Man displaying Light Up Slow Change LED Shot Glass" at bounding box center [338, 496] width 81 height 81
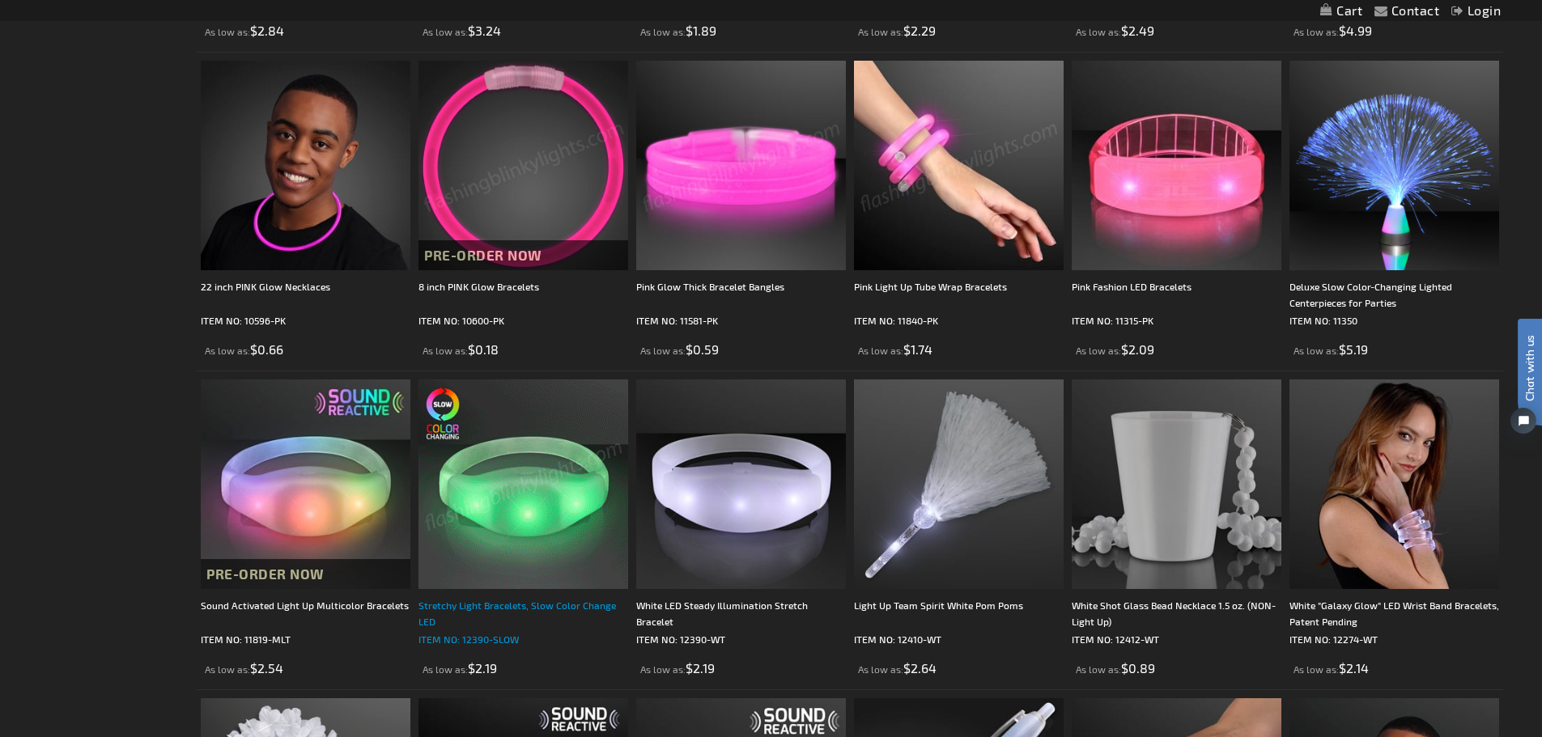
scroll to position [2671, 0]
